Goal: Obtain resource: Obtain resource

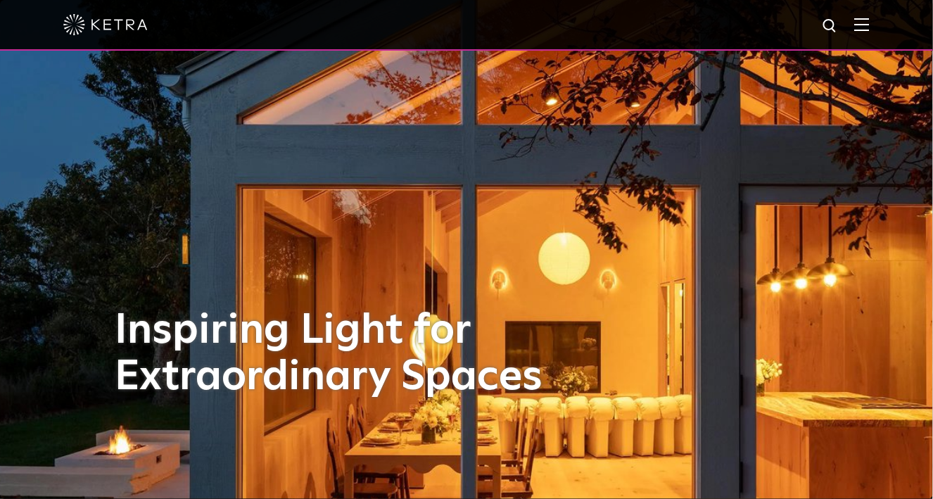
click at [870, 25] on img at bounding box center [861, 24] width 15 height 13
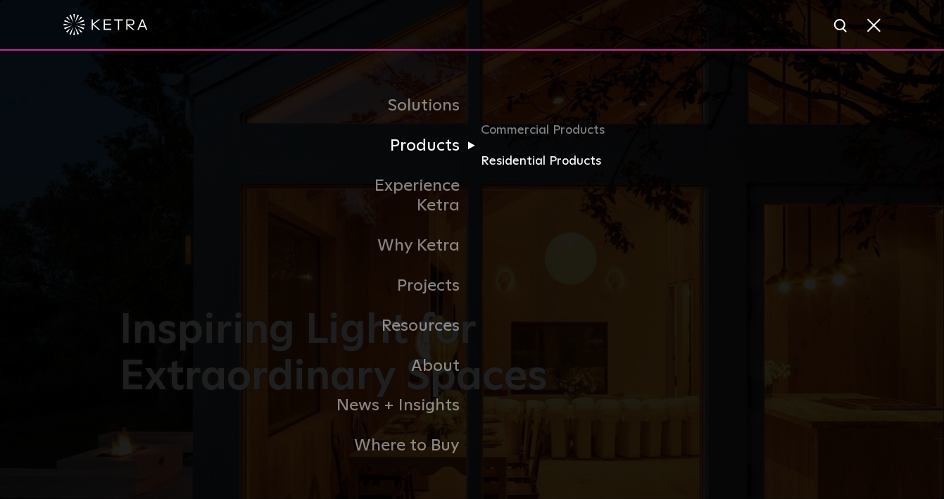
click at [527, 172] on link "Residential Products" at bounding box center [548, 161] width 135 height 20
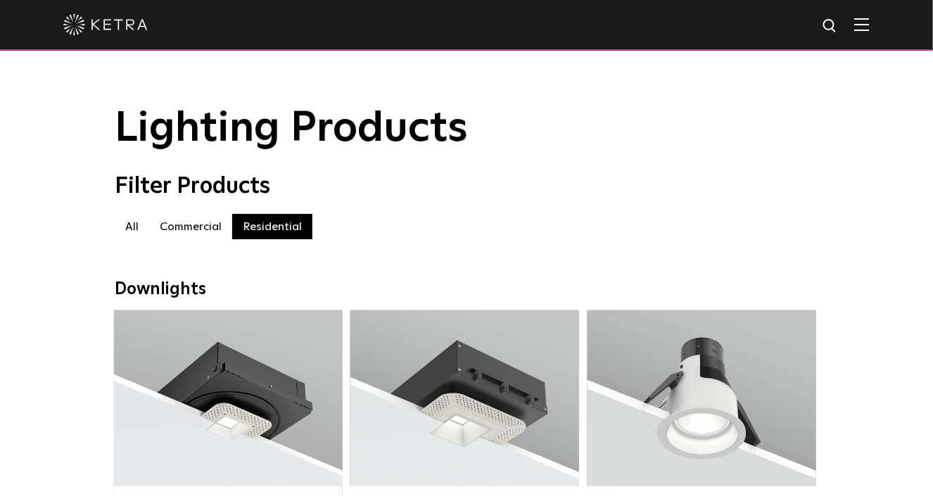
click at [137, 235] on label "All" at bounding box center [132, 226] width 34 height 25
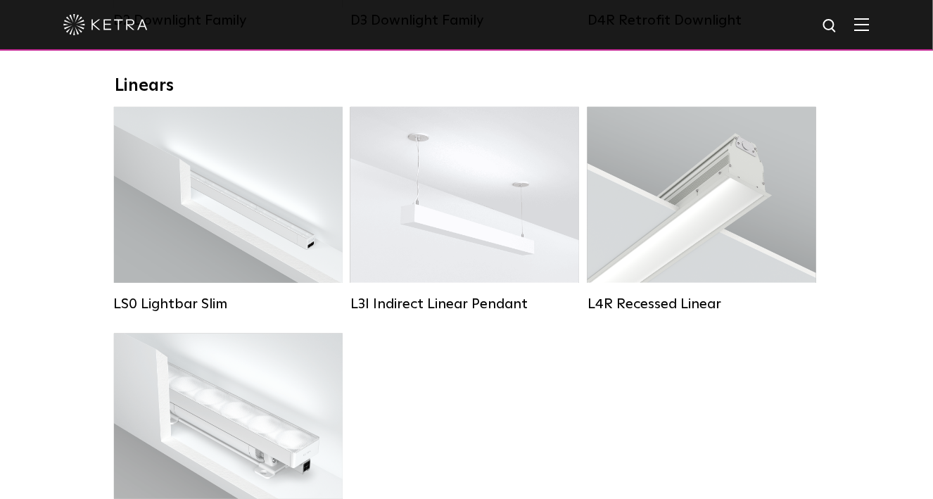
scroll to position [493, 0]
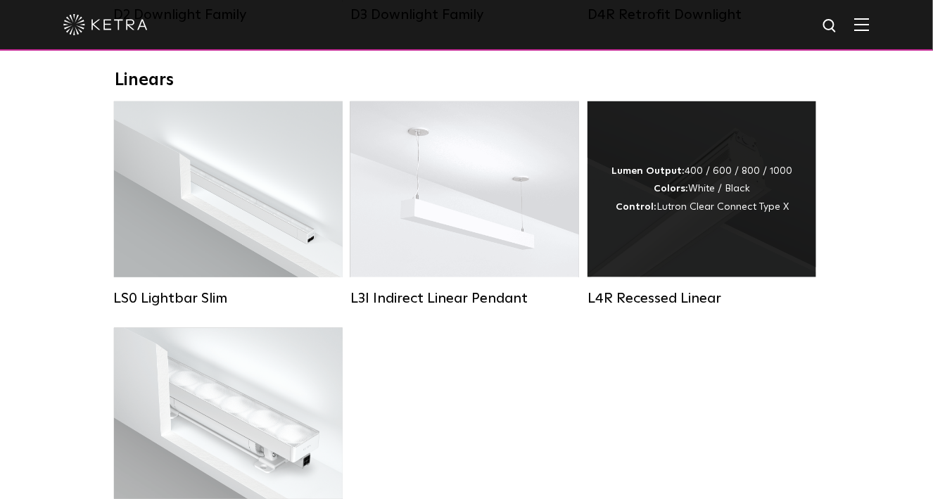
click at [654, 270] on div "Lumen Output: 400 / 600 / 800 / 1000 Colors: White / Black Control: Lutron Clea…" at bounding box center [702, 189] width 229 height 176
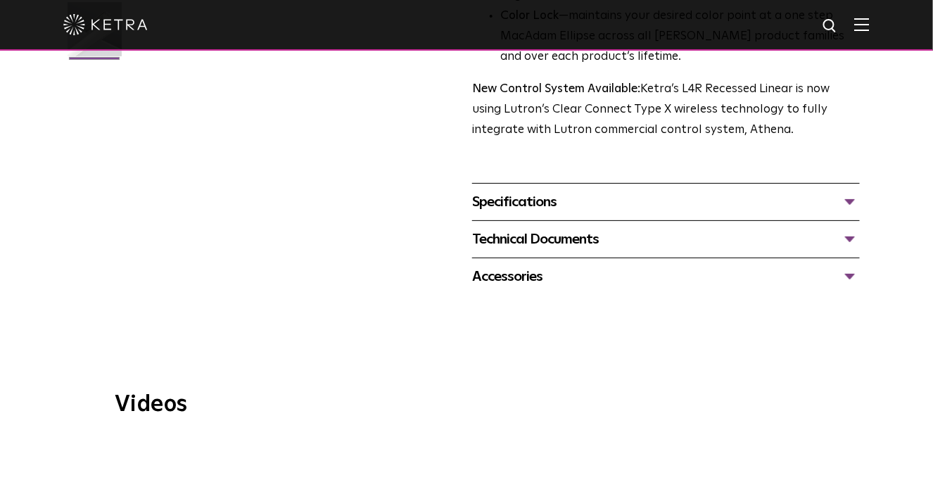
scroll to position [493, 0]
click at [853, 229] on div "Technical Documents" at bounding box center [666, 240] width 388 height 23
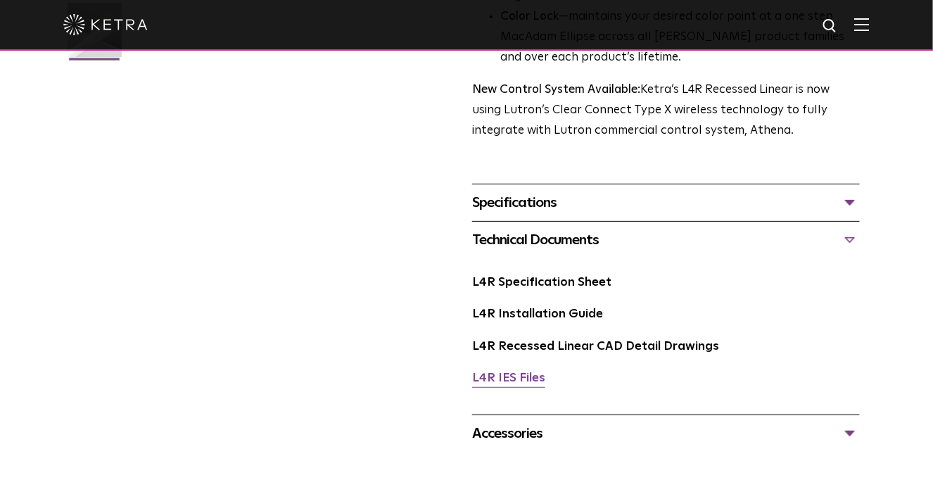
click at [536, 372] on link "L4R IES Files" at bounding box center [508, 378] width 73 height 12
click at [549, 277] on link "L4R Specification Sheet" at bounding box center [541, 283] width 139 height 12
